Goal: Task Accomplishment & Management: Use online tool/utility

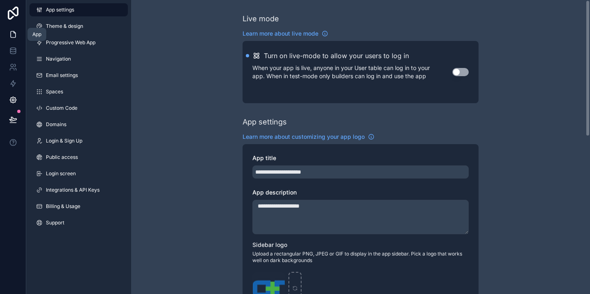
click at [8, 35] on link at bounding box center [13, 34] width 26 height 16
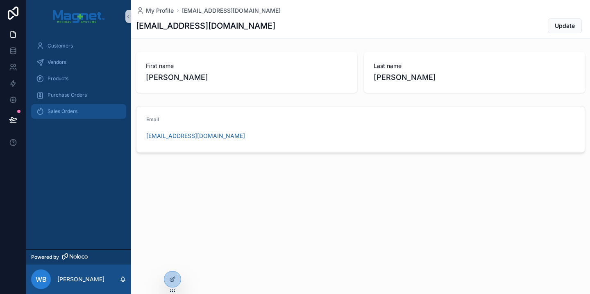
click at [79, 116] on div "Sales Orders" at bounding box center [78, 111] width 85 height 13
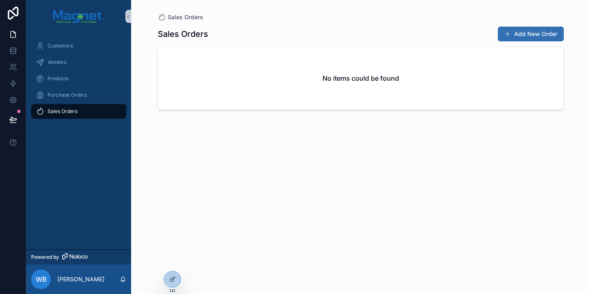
click at [524, 41] on button "Add New Order" at bounding box center [531, 34] width 66 height 15
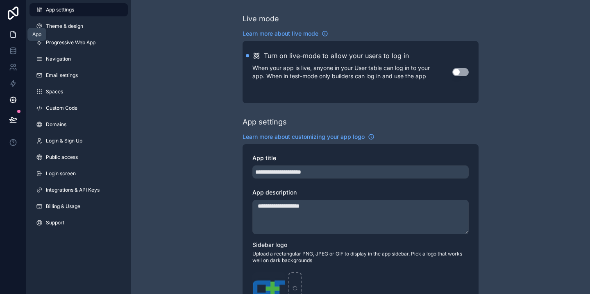
click at [21, 39] on link at bounding box center [13, 34] width 26 height 16
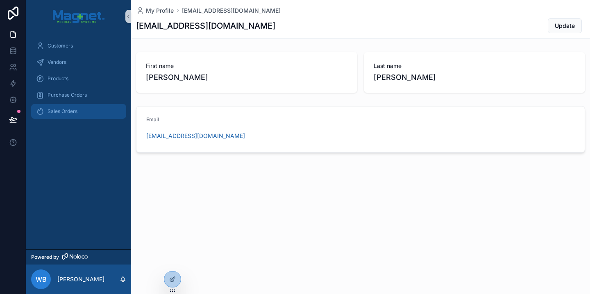
click at [68, 110] on span "Sales Orders" at bounding box center [63, 111] width 30 height 7
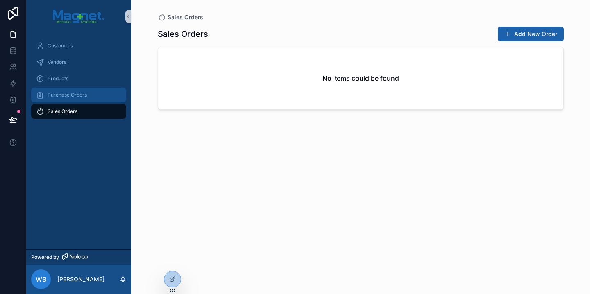
click at [104, 96] on div "Purchase Orders" at bounding box center [78, 95] width 85 height 13
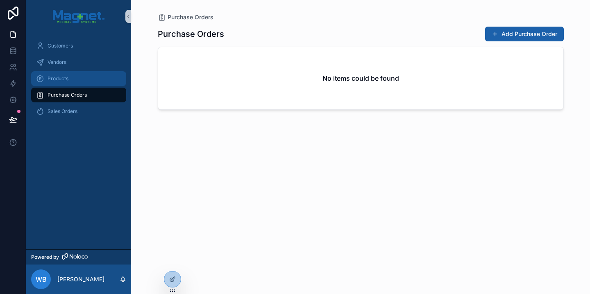
click at [103, 77] on div "Products" at bounding box center [78, 78] width 85 height 13
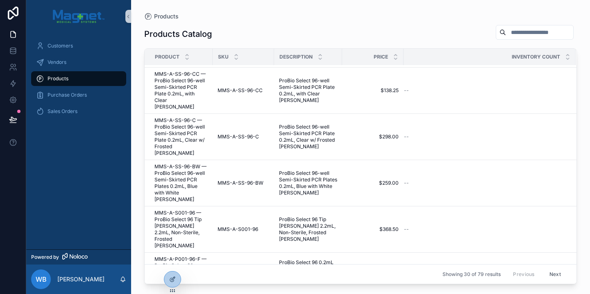
scroll to position [869, 0]
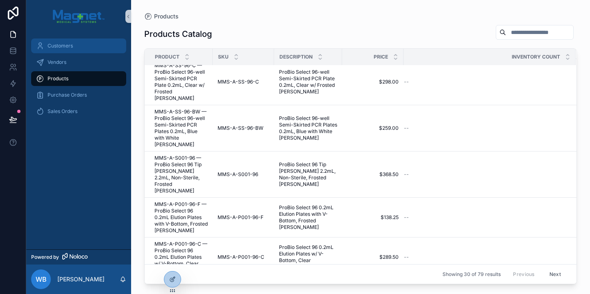
click at [107, 49] on div "Customers" at bounding box center [78, 45] width 85 height 13
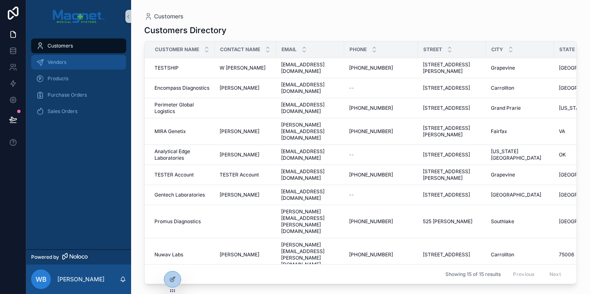
click at [97, 62] on div "Vendors" at bounding box center [78, 62] width 85 height 13
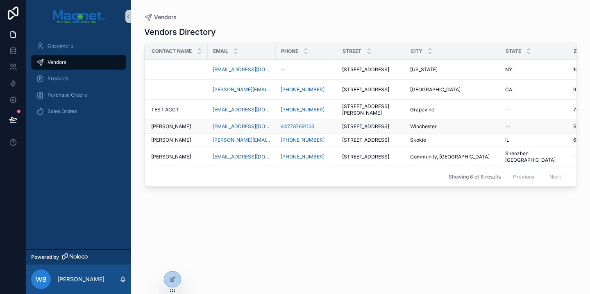
scroll to position [0, 182]
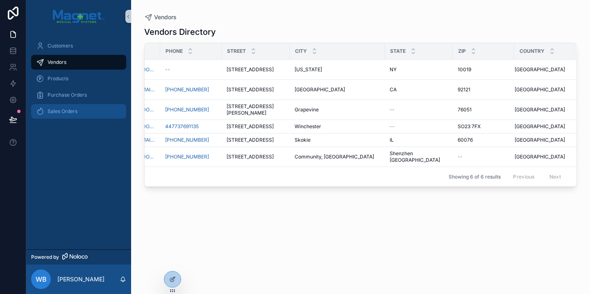
click at [69, 114] on span "Sales Orders" at bounding box center [63, 111] width 30 height 7
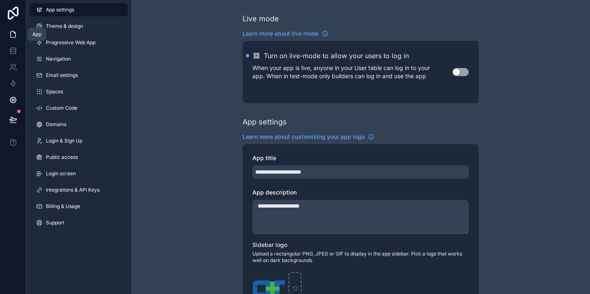
click at [13, 37] on icon at bounding box center [13, 35] width 5 height 6
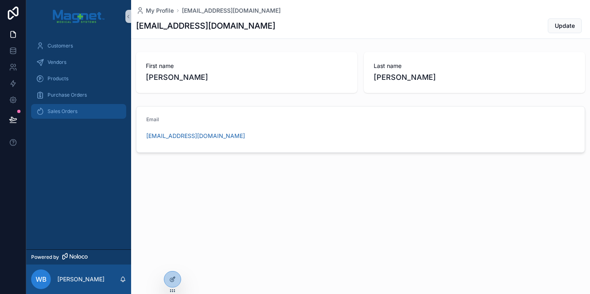
click at [76, 114] on span "Sales Orders" at bounding box center [63, 111] width 30 height 7
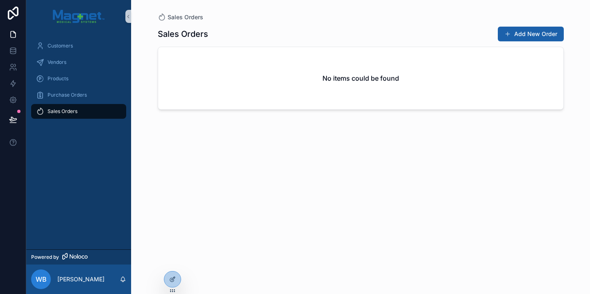
click at [167, 123] on div "Sales Orders Add New Order No items could be found" at bounding box center [361, 152] width 406 height 263
click at [144, 143] on div "Sales Orders Sales Orders Add New Order No items could be found" at bounding box center [360, 147] width 459 height 294
click at [91, 88] on link "Purchase Orders" at bounding box center [78, 95] width 95 height 15
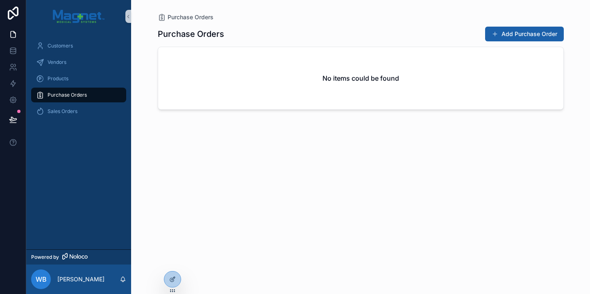
click at [104, 103] on div "Sales Orders" at bounding box center [78, 111] width 105 height 16
click at [104, 108] on div "Sales Orders" at bounding box center [78, 111] width 85 height 13
